Goal: Entertainment & Leisure: Consume media (video, audio)

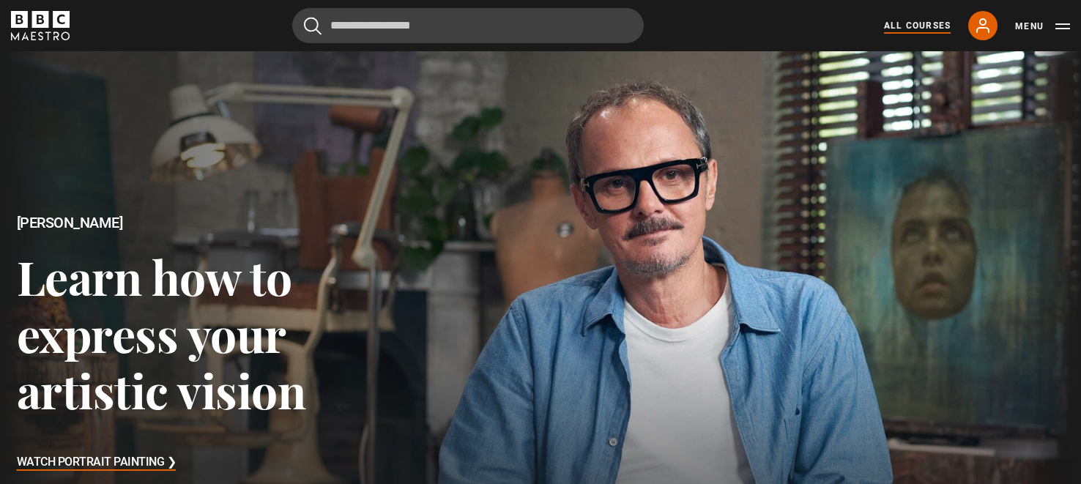
click at [930, 24] on link "All Courses" at bounding box center [917, 25] width 67 height 13
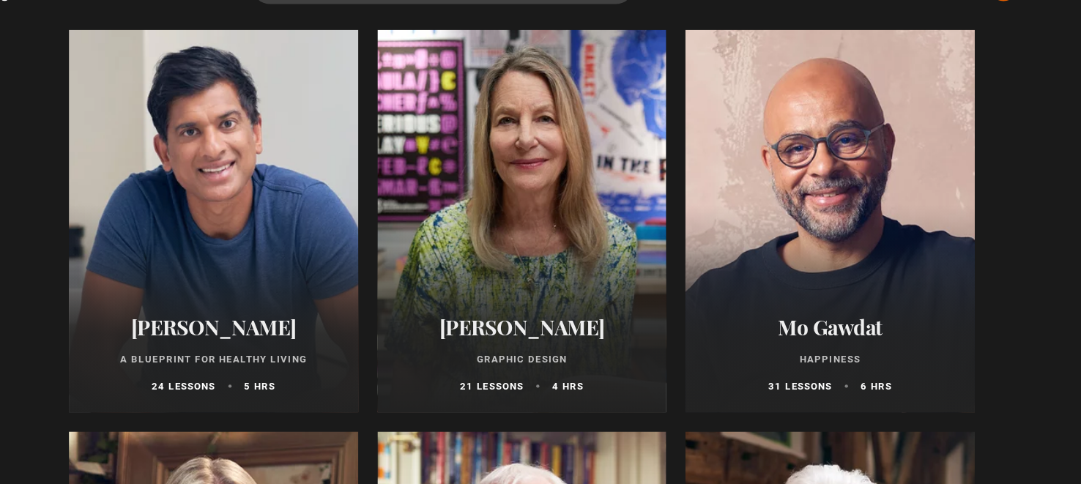
scroll to position [2381, 0]
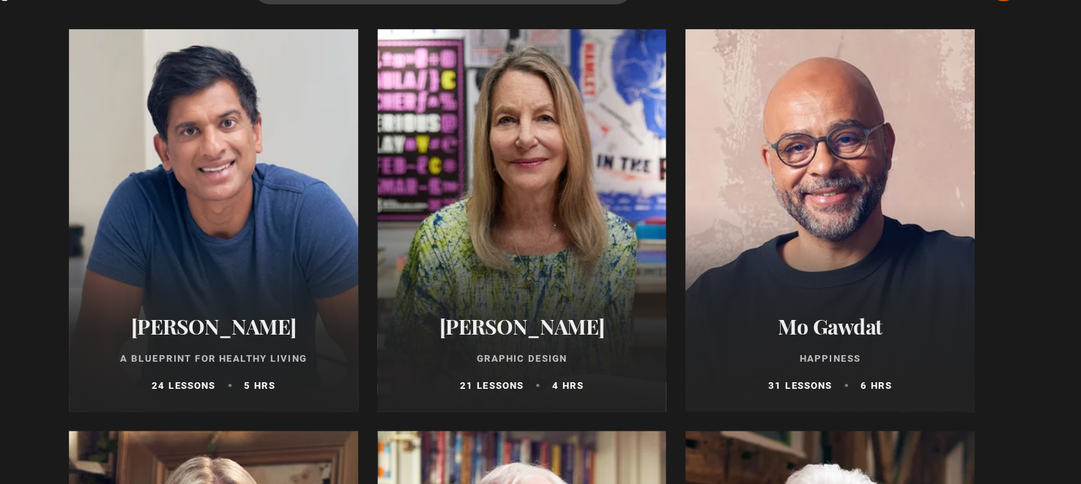
click at [836, 293] on div at bounding box center [824, 242] width 266 height 352
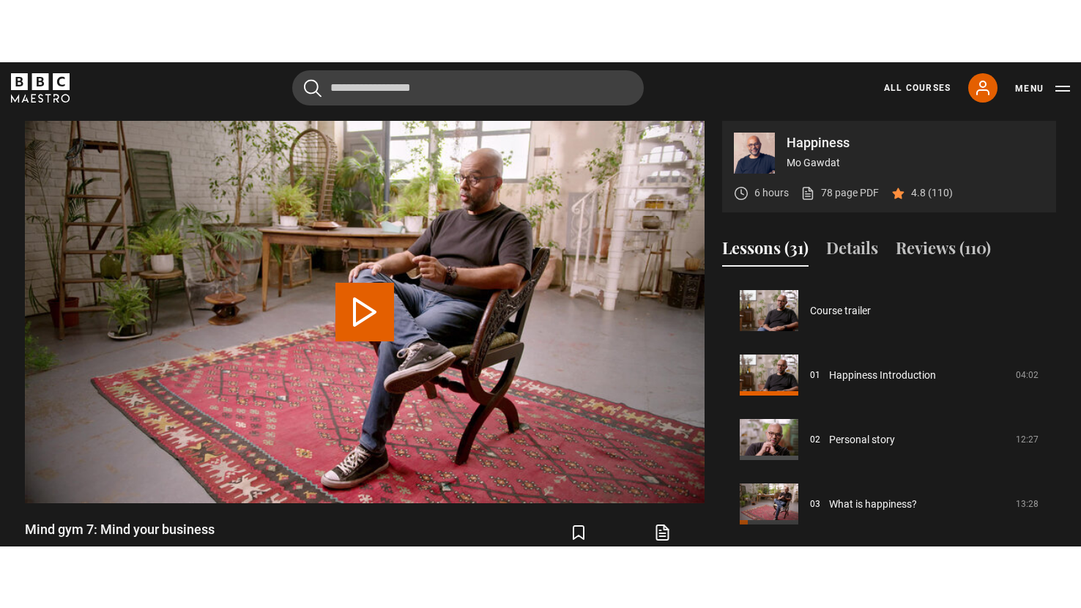
scroll to position [966, 0]
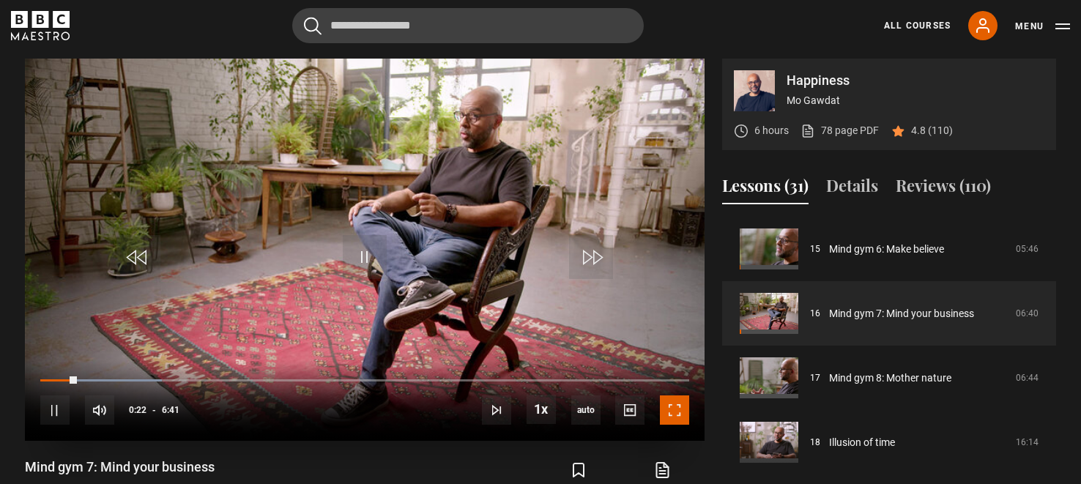
click at [677, 413] on span "Video Player" at bounding box center [674, 409] width 29 height 29
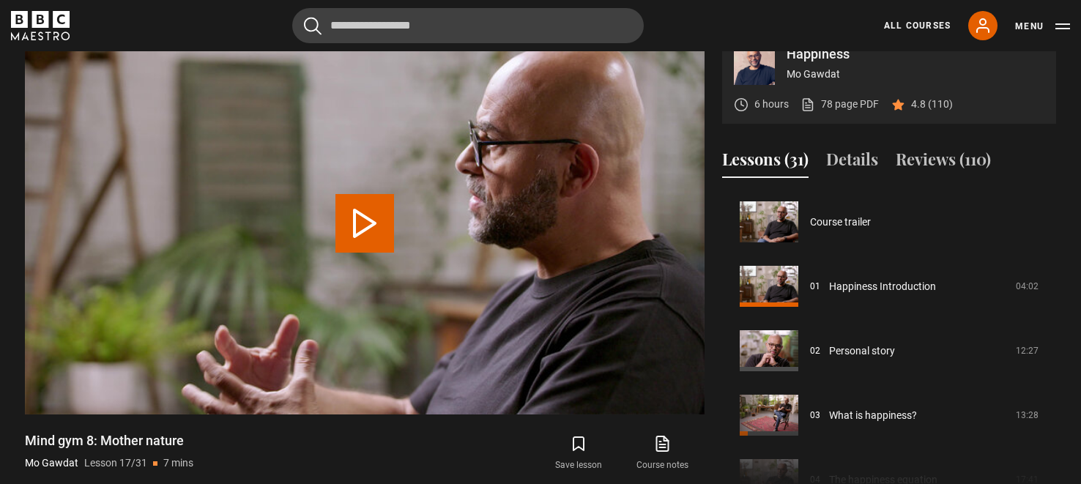
scroll to position [1031, 0]
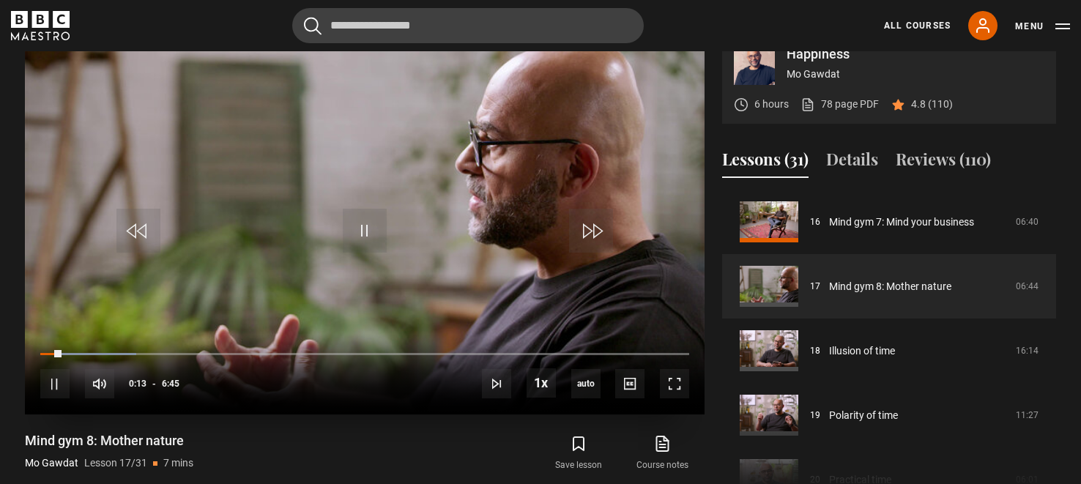
click at [642, 295] on video "Video Player" at bounding box center [365, 223] width 680 height 382
